Goal: Navigation & Orientation: Go to known website

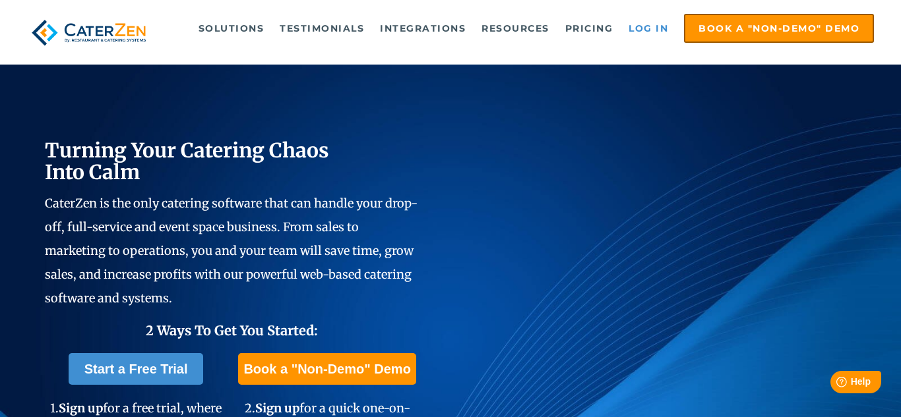
click at [660, 24] on link "Log in" at bounding box center [648, 28] width 53 height 26
click at [651, 24] on link "Log in" at bounding box center [648, 28] width 53 height 26
